Goal: Communication & Community: Connect with others

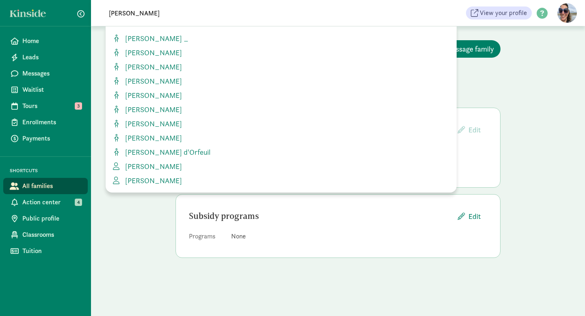
type input "[PERSON_NAME]"
click at [130, 82] on span "[PERSON_NAME]" at bounding box center [152, 80] width 60 height 9
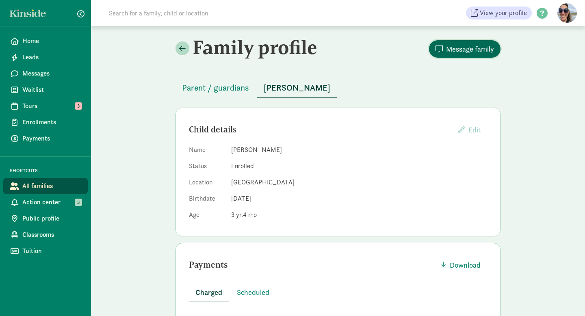
click at [470, 45] on span "Message family" at bounding box center [470, 48] width 48 height 11
